Goal: Navigation & Orientation: Find specific page/section

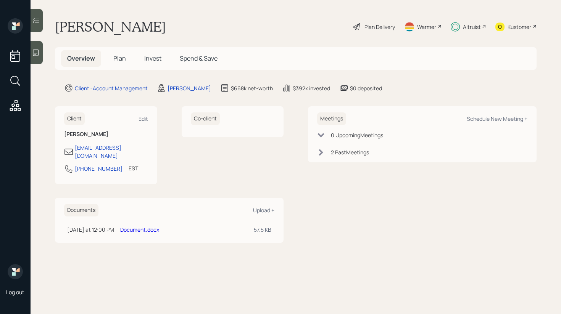
click at [127, 62] on h5 "Plan" at bounding box center [119, 58] width 25 height 16
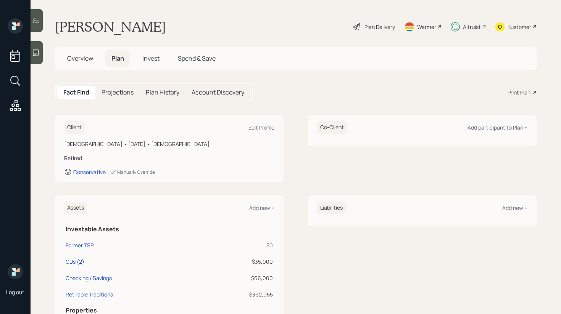
click at [95, 66] on h5 "Overview" at bounding box center [80, 58] width 38 height 16
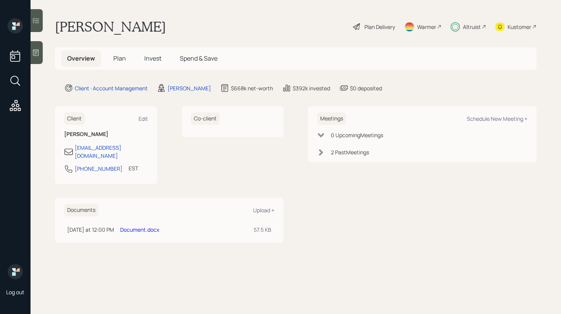
click at [147, 226] on link "Document.docx" at bounding box center [139, 229] width 39 height 7
